Goal: Task Accomplishment & Management: Manage account settings

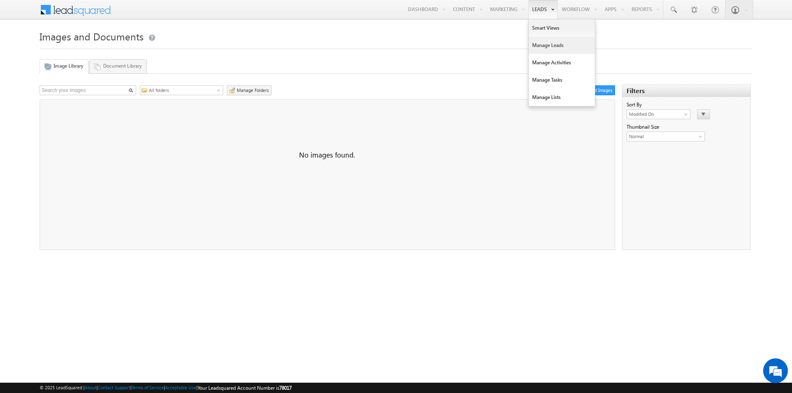
click at [534, 43] on link "Manage Leads" at bounding box center [562, 45] width 66 height 17
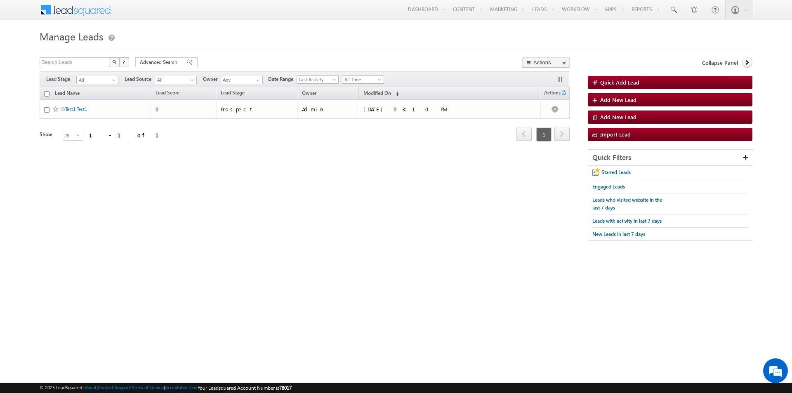
click at [501, 50] on form "Manage Leads Quick Add Lead Search Leads X ? 1 results found Advanced Search Ad…" at bounding box center [396, 138] width 713 height 221
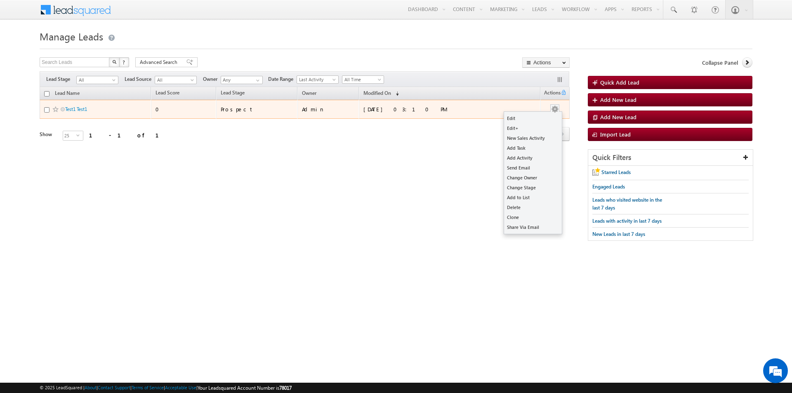
click at [554, 110] on button "button" at bounding box center [555, 109] width 8 height 8
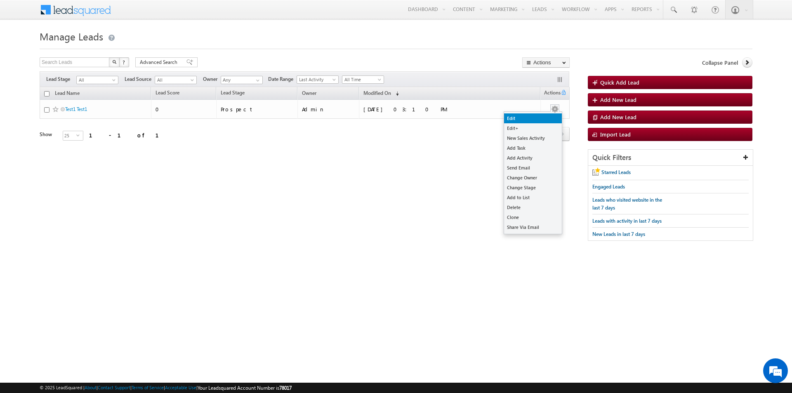
click at [529, 119] on link "Edit" at bounding box center [533, 118] width 58 height 10
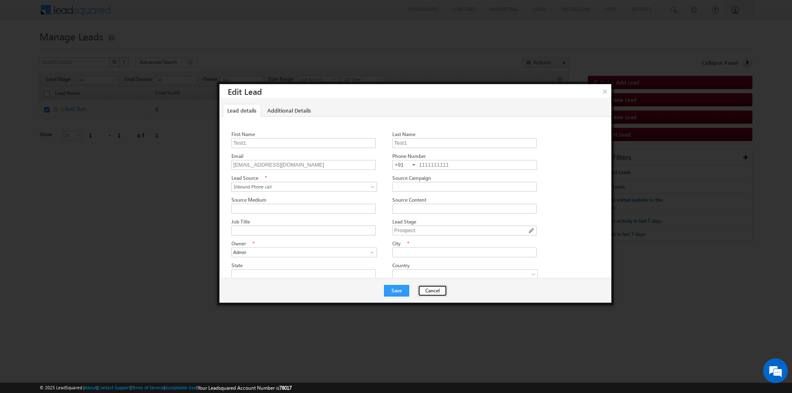
click at [426, 287] on button "Cancel" at bounding box center [432, 291] width 29 height 12
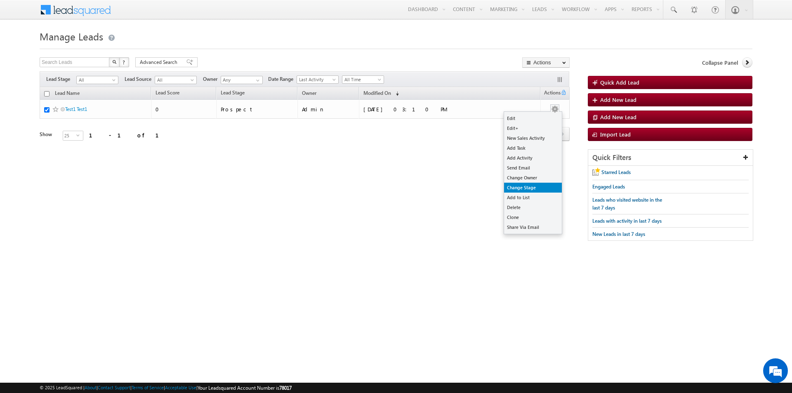
click at [527, 187] on link "Change Stage" at bounding box center [533, 188] width 58 height 10
checkbox input "true"
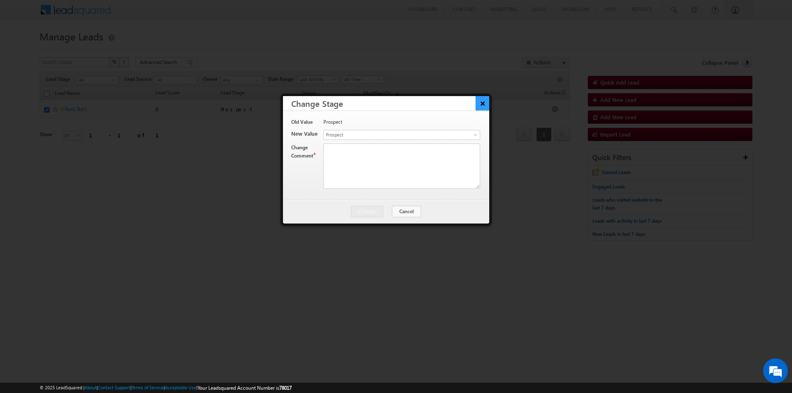
click at [484, 99] on button "×" at bounding box center [482, 103] width 14 height 14
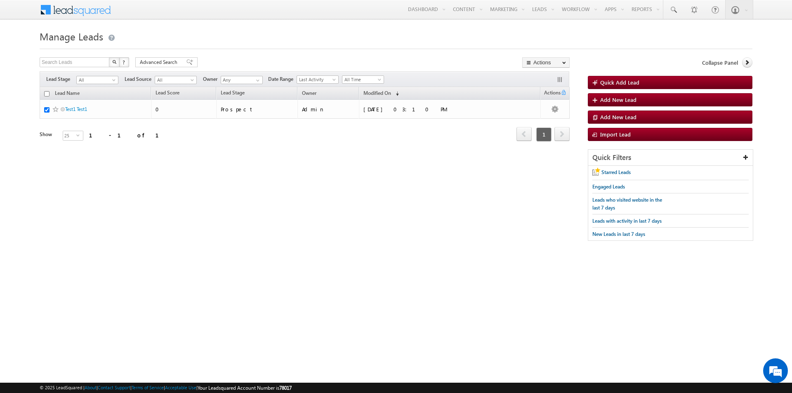
click at [338, 202] on div "Search Leads X ? 1 results found Advanced Search Advanced Search Advanced searc…" at bounding box center [396, 153] width 713 height 192
click at [76, 134] on span "select" at bounding box center [79, 135] width 7 height 4
click at [249, 195] on div "Search Leads X ? 1 results found Advanced Search Advanced Search Advanced searc…" at bounding box center [396, 153] width 713 height 192
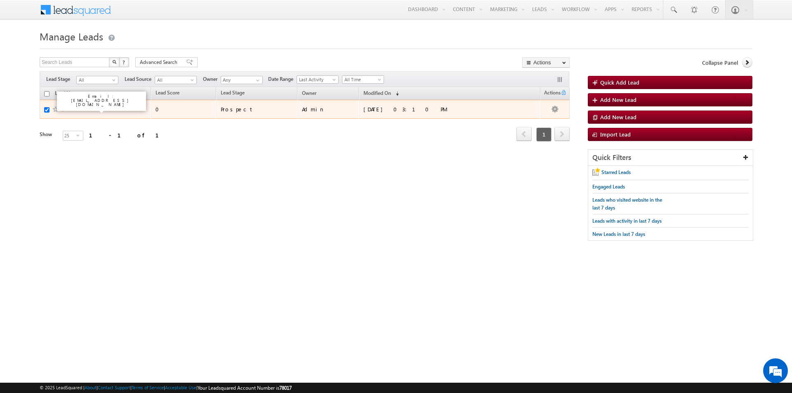
drag, startPoint x: 399, startPoint y: 216, endPoint x: 75, endPoint y: 109, distance: 341.1
click at [75, 109] on link "Test1 Test1" at bounding box center [76, 109] width 22 height 6
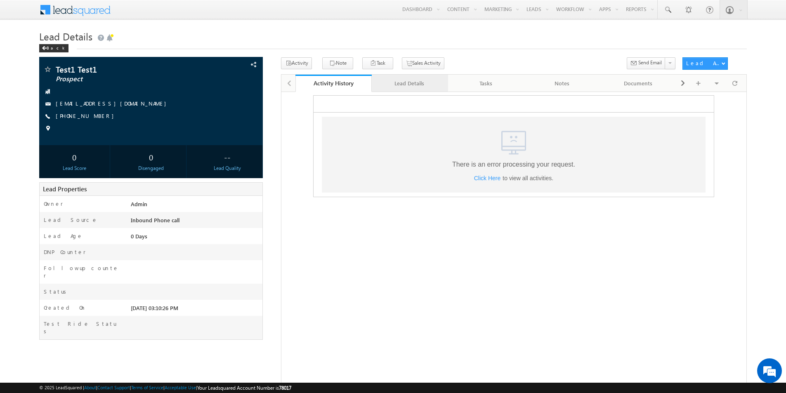
click at [413, 84] on div "Lead Details" at bounding box center [409, 83] width 62 height 10
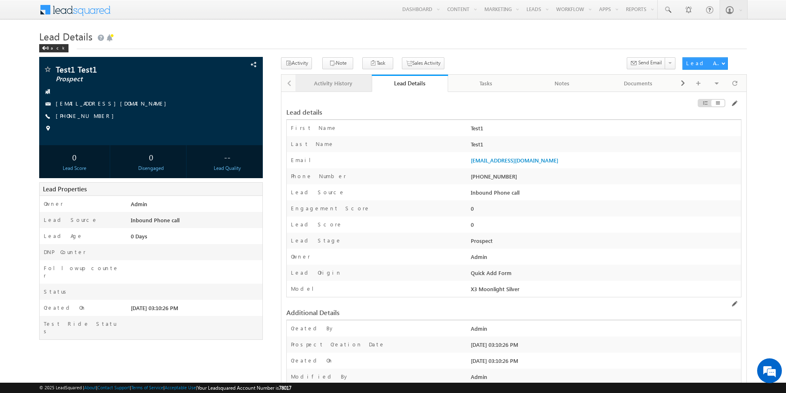
click at [344, 81] on div "Activity History" at bounding box center [333, 83] width 62 height 10
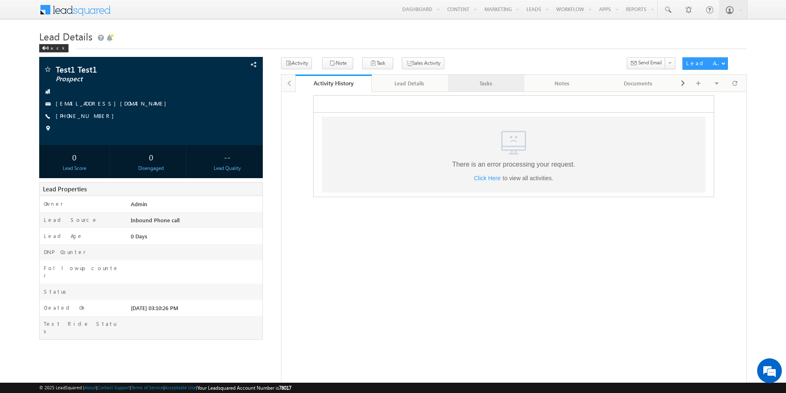
click at [508, 84] on div "Tasks" at bounding box center [485, 83] width 62 height 10
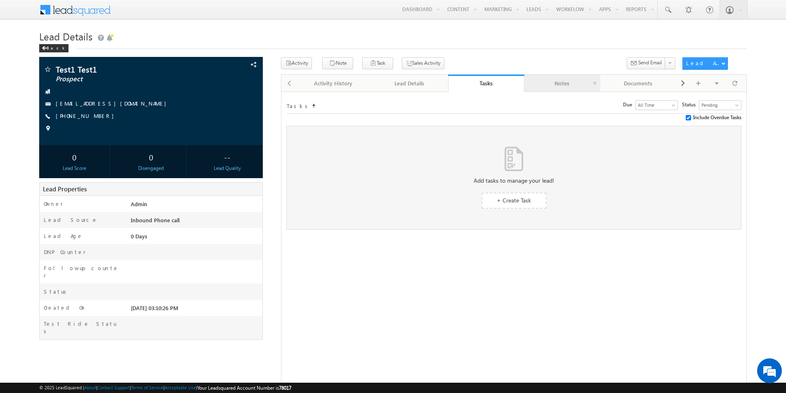
click at [556, 89] on link "Notes" at bounding box center [562, 83] width 76 height 17
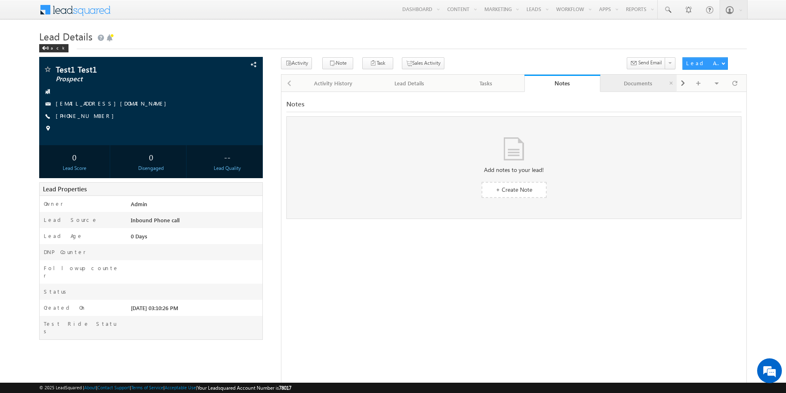
click at [624, 82] on div "Documents" at bounding box center [638, 83] width 62 height 10
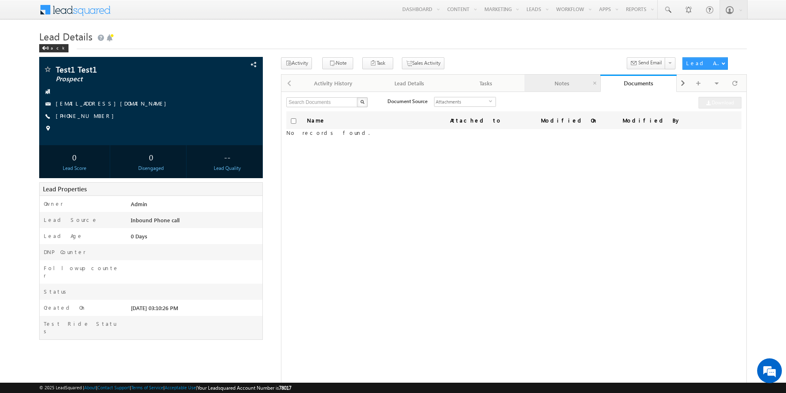
click at [565, 86] on div "Notes" at bounding box center [562, 83] width 62 height 10
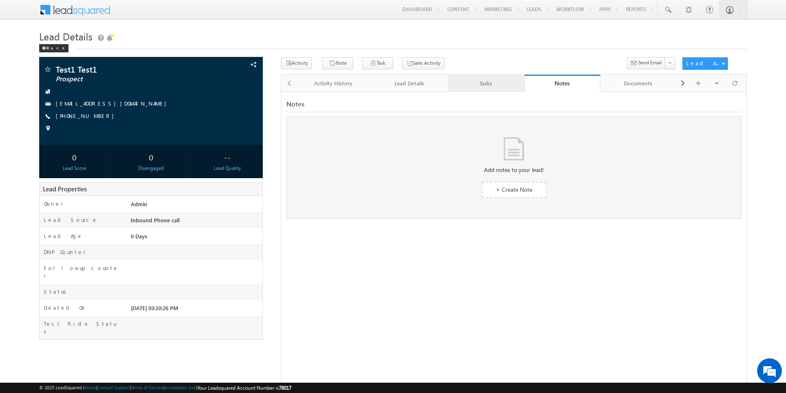
click at [502, 79] on div "Tasks" at bounding box center [485, 83] width 62 height 10
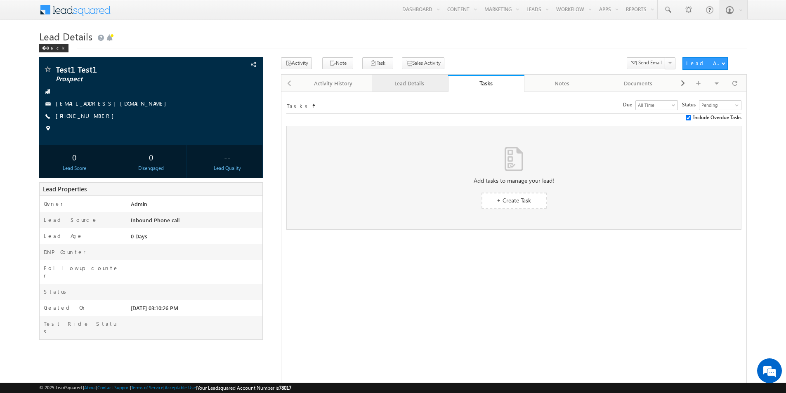
click at [430, 81] on div "Lead Details" at bounding box center [409, 83] width 62 height 10
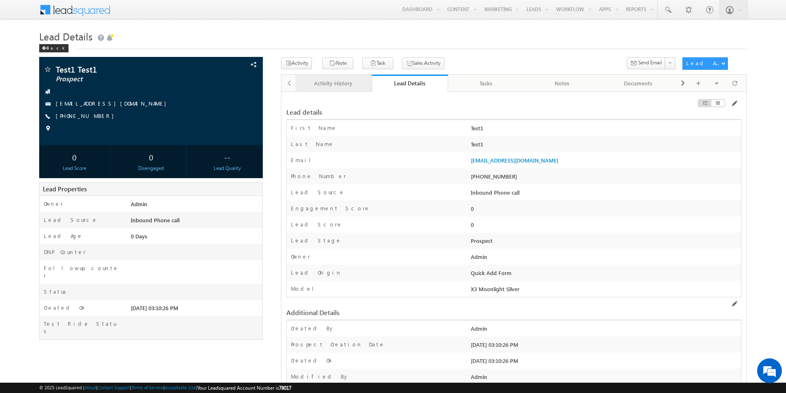
click at [347, 81] on div "Activity History" at bounding box center [333, 83] width 62 height 10
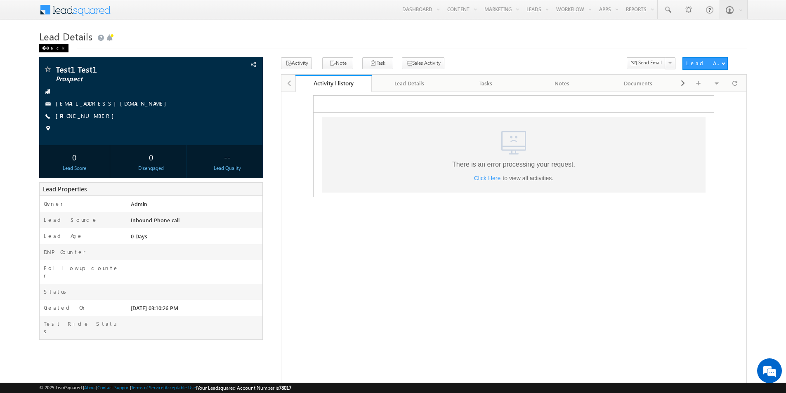
click at [44, 47] on span at bounding box center [44, 48] width 5 height 4
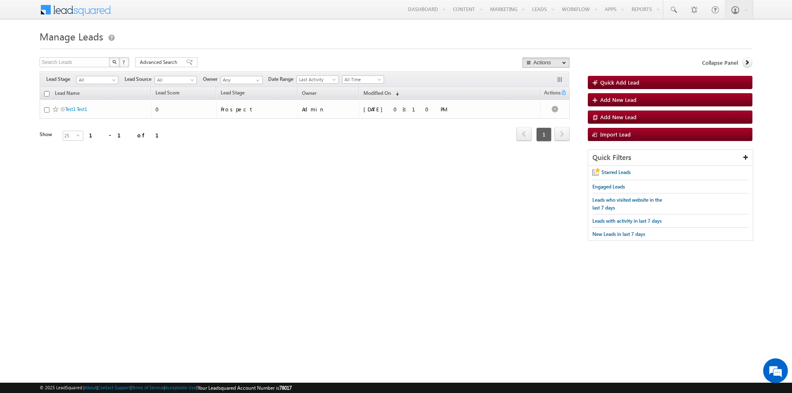
click at [442, 184] on div "Search Leads X ? 1 results found Advanced Search Advanced Search Advanced searc…" at bounding box center [396, 153] width 713 height 192
click at [364, 77] on span "All Time" at bounding box center [361, 79] width 39 height 7
click at [289, 172] on div "Search Leads X ? 1 results found Advanced Search Advanced Search Advanced searc…" at bounding box center [396, 153] width 713 height 192
click at [325, 76] on span "Last Activity" at bounding box center [316, 79] width 39 height 7
click at [383, 78] on span at bounding box center [380, 81] width 7 height 7
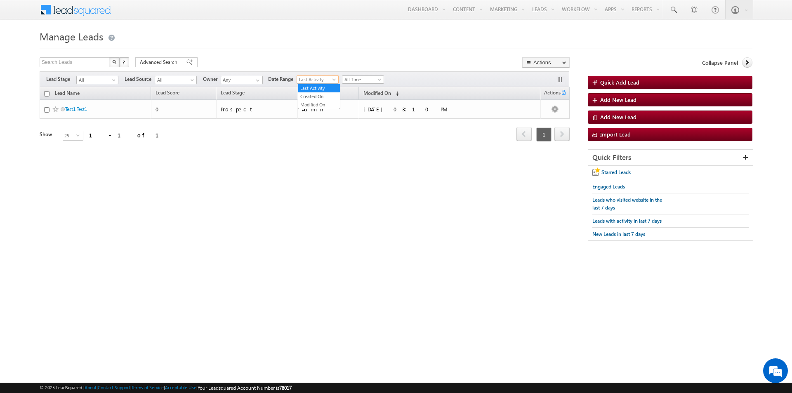
click at [336, 81] on span at bounding box center [335, 81] width 7 height 7
click at [259, 81] on span at bounding box center [257, 80] width 7 height 7
click at [186, 80] on span "All" at bounding box center [174, 79] width 39 height 7
drag, startPoint x: 150, startPoint y: 90, endPoint x: 159, endPoint y: 92, distance: 9.2
click at [159, 92] on div "Lead Name Lead Score Lead Stage Owner Modified On 0" at bounding box center [305, 114] width 530 height 55
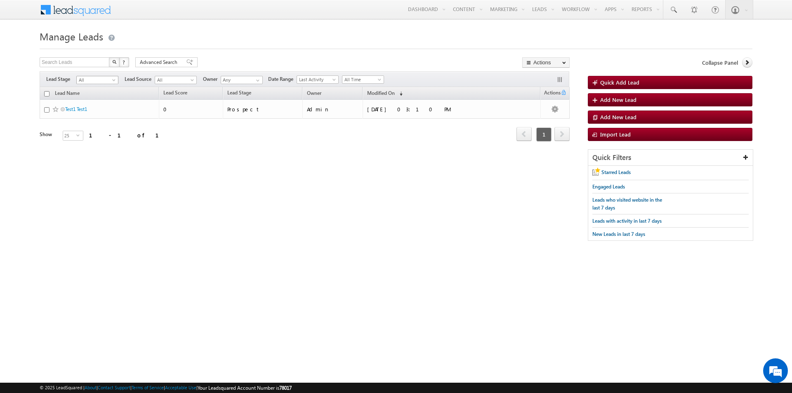
click at [95, 79] on span "All" at bounding box center [96, 79] width 39 height 7
click at [166, 159] on div "Tags × Select at-least one lead to tag... × Close Lead Name Lead Score" at bounding box center [305, 125] width 530 height 77
click at [115, 82] on span at bounding box center [114, 81] width 7 height 7
click at [312, 231] on div "Search Leads X ? 1 results found Advanced Search Advanced Search Advanced searc…" at bounding box center [396, 153] width 713 height 192
click at [624, 84] on span "Quick Add Lead" at bounding box center [619, 82] width 39 height 7
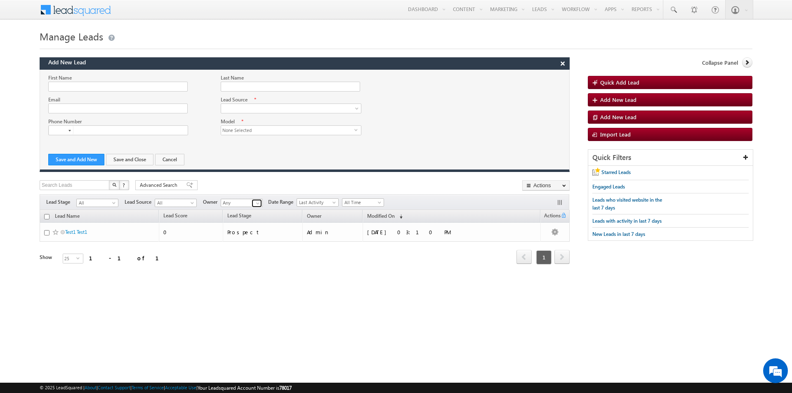
click at [252, 202] on link at bounding box center [257, 203] width 10 height 8
click at [256, 202] on span at bounding box center [257, 203] width 7 height 7
click at [329, 199] on span "Last Activity" at bounding box center [316, 202] width 39 height 7
click at [367, 204] on span "All Time" at bounding box center [361, 202] width 39 height 7
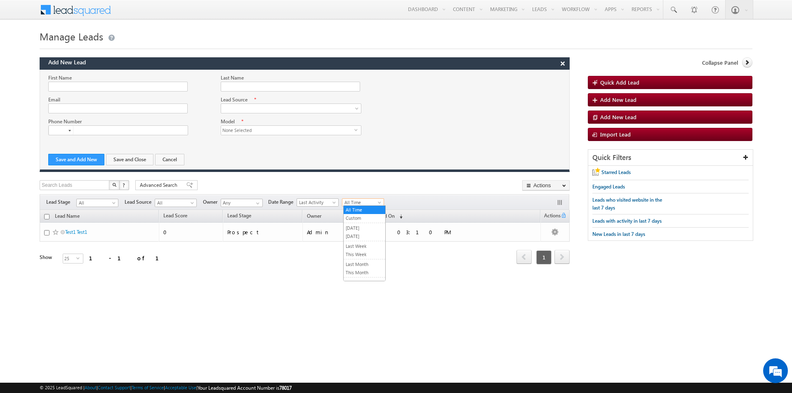
click at [367, 204] on span "All Time" at bounding box center [361, 202] width 39 height 7
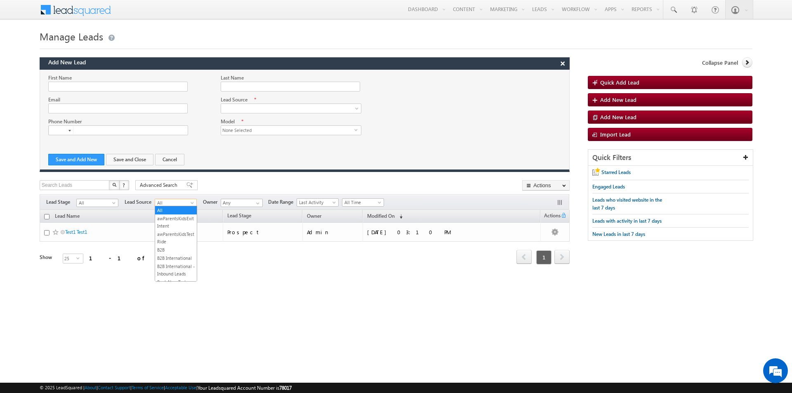
click at [188, 204] on span "All" at bounding box center [174, 202] width 39 height 7
click at [372, 299] on html "Menu Admin quali tytea m@kom aki.i n" at bounding box center [396, 154] width 792 height 308
click at [363, 212] on th "Owner" at bounding box center [332, 216] width 61 height 13
click at [325, 215] on span "Owner" at bounding box center [314, 217] width 23 height 11
click at [257, 202] on span at bounding box center [257, 203] width 7 height 7
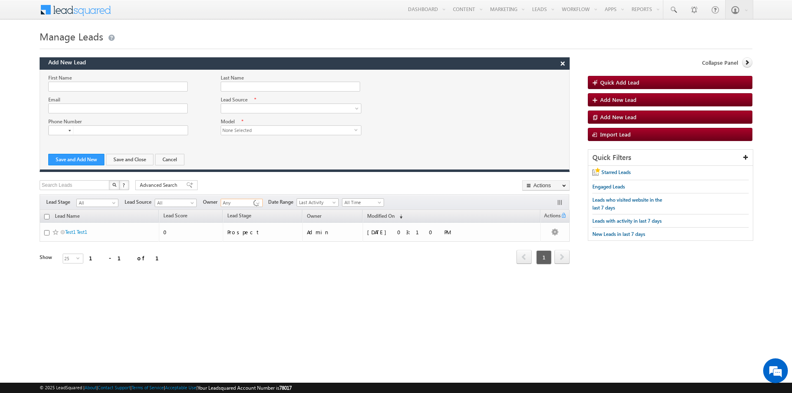
click at [287, 216] on div "Add New Lead × First Name Last Name Email" at bounding box center [305, 172] width 530 height 230
click at [184, 219] on link "Lead Score" at bounding box center [175, 216] width 32 height 11
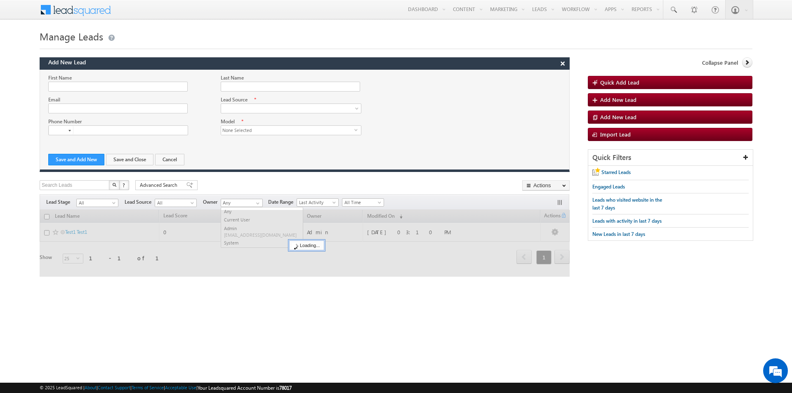
click at [201, 215] on div at bounding box center [305, 243] width 530 height 67
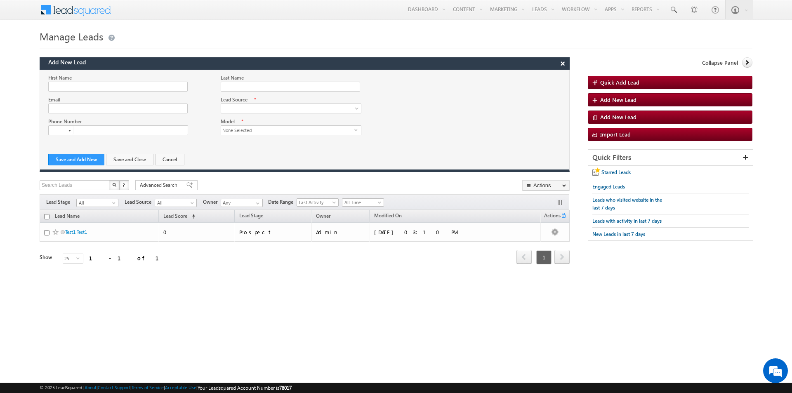
click at [201, 215] on th "Lead Score (sorted ascending)" at bounding box center [197, 216] width 76 height 13
click at [146, 216] on th "Lead Name" at bounding box center [99, 216] width 119 height 13
click at [85, 208] on div "Filters Lead Stage All Prospect Interested Need a Call Back Attempted Contacted…" at bounding box center [304, 202] width 529 height 16
click at [471, 212] on th "Modified On (sorted descending)" at bounding box center [454, 216] width 171 height 13
click at [459, 214] on th "Modified On (sorted descending)" at bounding box center [454, 216] width 171 height 13
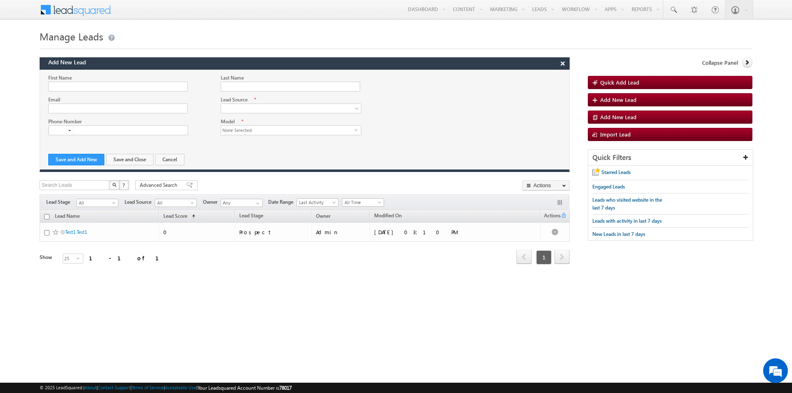
click at [459, 214] on th "Modified On (sorted descending)" at bounding box center [454, 216] width 171 height 13
click at [628, 97] on span "Add New Lead" at bounding box center [618, 99] width 36 height 7
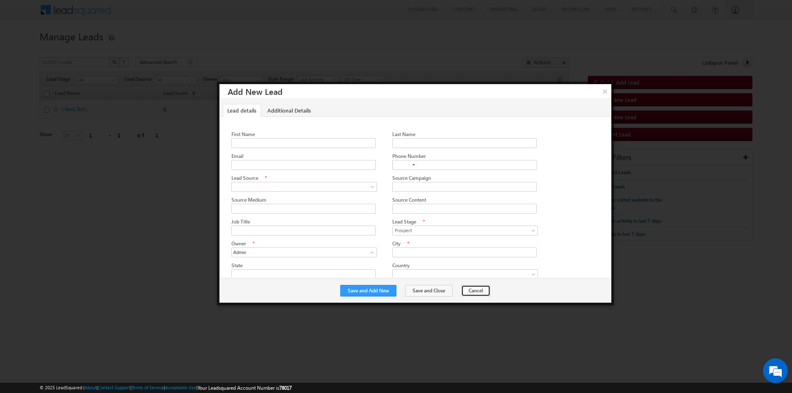
drag, startPoint x: 468, startPoint y: 292, endPoint x: 478, endPoint y: 292, distance: 9.9
click at [468, 292] on button "Cancel" at bounding box center [475, 291] width 29 height 12
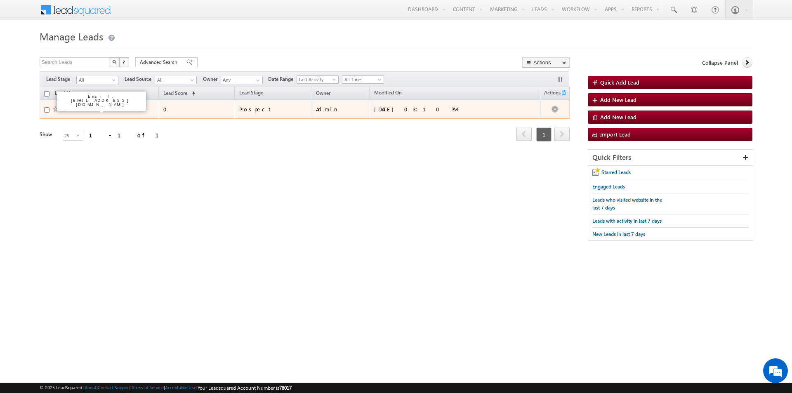
click at [78, 110] on link "Test1 Test1" at bounding box center [76, 109] width 22 height 6
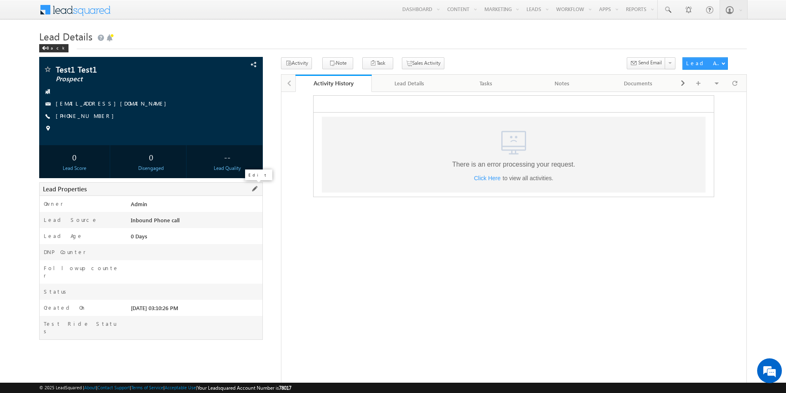
click at [254, 190] on span at bounding box center [254, 188] width 9 height 9
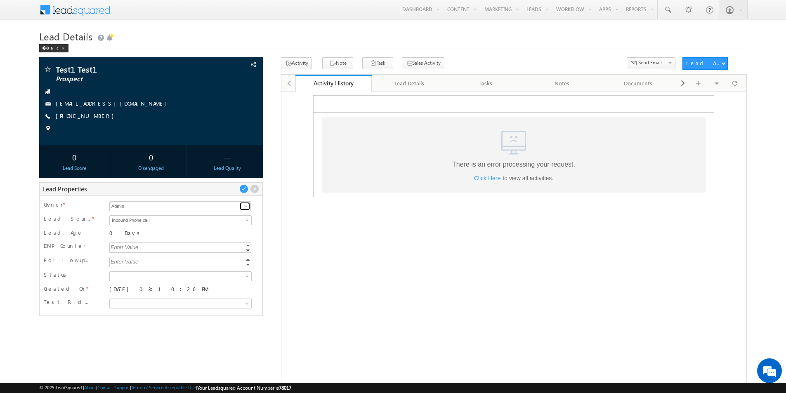
click at [246, 209] on span at bounding box center [245, 206] width 7 height 7
click at [244, 223] on link "Inbound Phone call" at bounding box center [180, 220] width 142 height 10
click at [292, 200] on html ".a{fill:none;}.b{fill:#cad4e2;} There is an error processing your request. Clic…" at bounding box center [513, 146] width 464 height 108
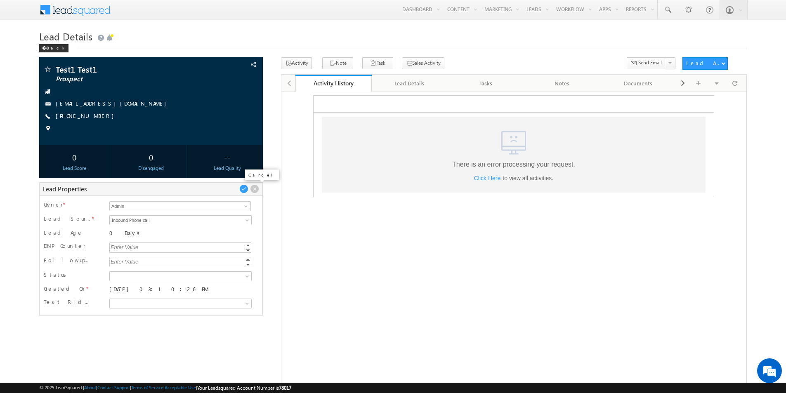
click at [252, 190] on span at bounding box center [254, 188] width 9 height 9
